Goal: Task Accomplishment & Management: Manage account settings

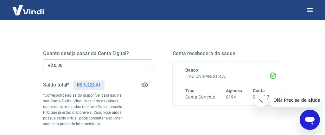
scroll to position [77, 0]
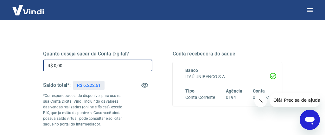
click at [112, 67] on input "R$ 0,00" at bounding box center [97, 66] width 109 height 12
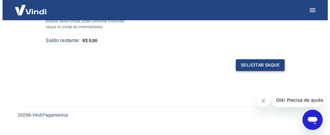
scroll to position [174, 0]
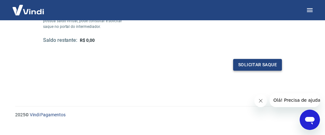
type input "R$ 6.222,61"
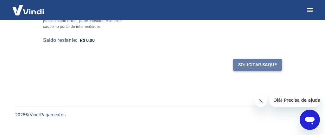
click at [251, 63] on button "Solicitar saque" at bounding box center [257, 65] width 49 height 12
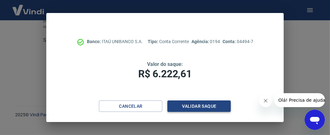
click at [206, 103] on button "Validar saque" at bounding box center [198, 106] width 63 height 12
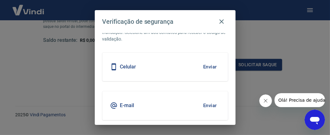
scroll to position [30, 0]
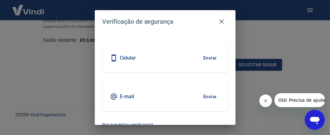
click at [204, 56] on button "Enviar" at bounding box center [210, 57] width 21 height 13
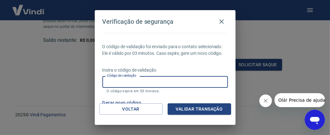
click at [190, 88] on input "Código de validação" at bounding box center [164, 82] width 125 height 12
type input "4"
type input "869087"
click at [194, 107] on button "Validar transação" at bounding box center [199, 109] width 63 height 12
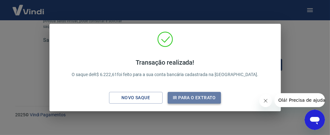
click at [205, 95] on button "Ir para o extrato" at bounding box center [195, 98] width 54 height 12
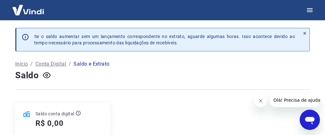
click at [36, 8] on img at bounding box center [28, 9] width 41 height 19
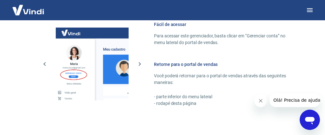
scroll to position [377, 0]
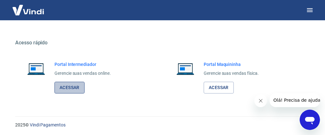
click at [68, 86] on link "Acessar" at bounding box center [70, 88] width 30 height 12
